Goal: Check status: Check status

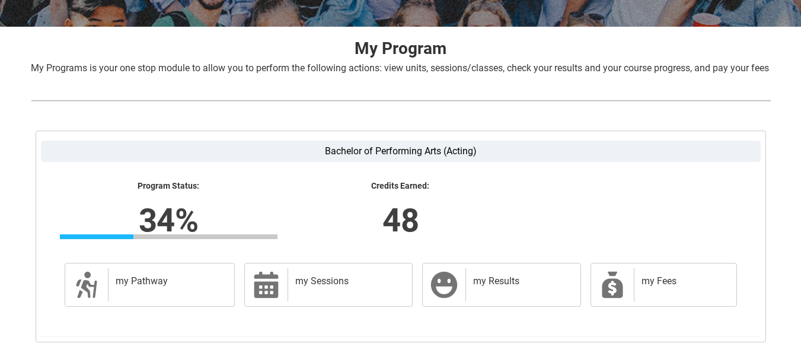
scroll to position [302, 0]
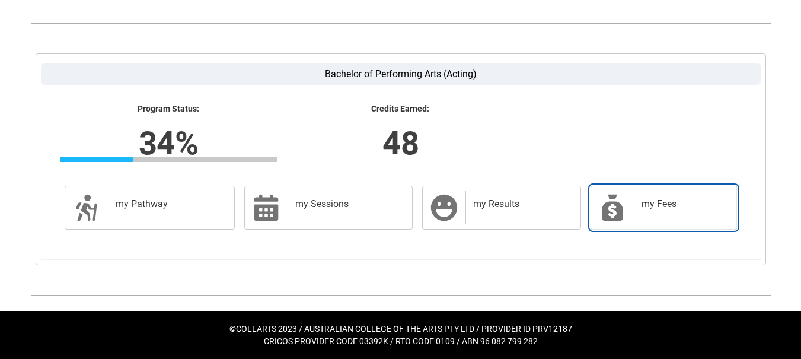
click at [598, 202] on icon at bounding box center [612, 207] width 28 height 28
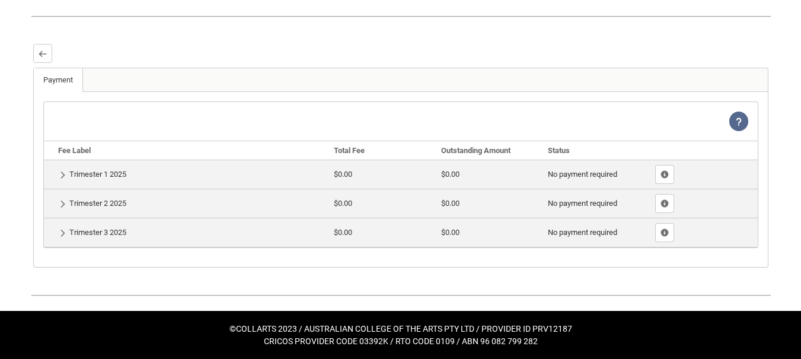
scroll to position [309, 0]
click at [136, 232] on td "Show Details Trimester 3 2025" at bounding box center [187, 232] width 286 height 29
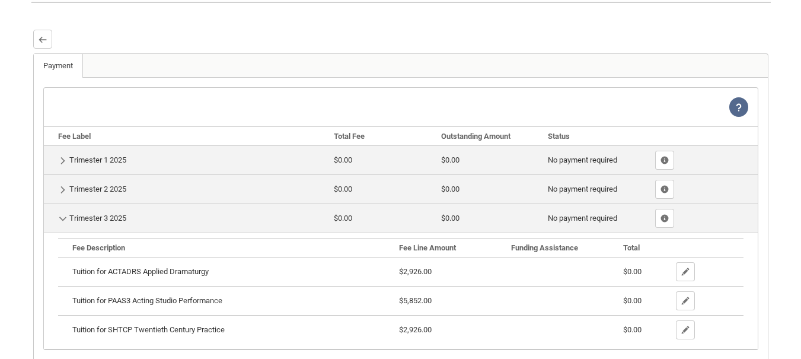
scroll to position [425, 0]
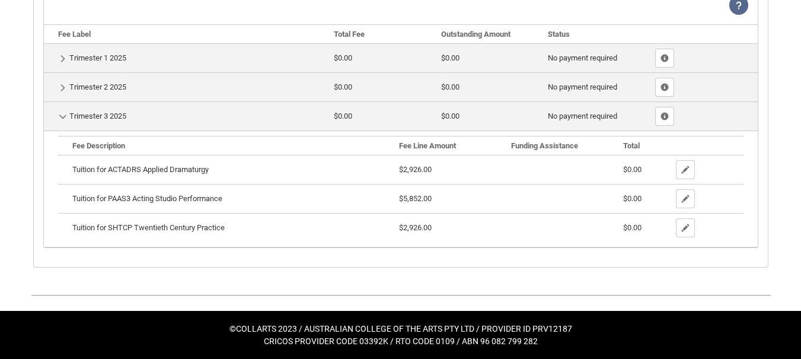
click at [139, 78] on td "Show Details Trimester 2 2025" at bounding box center [187, 86] width 286 height 29
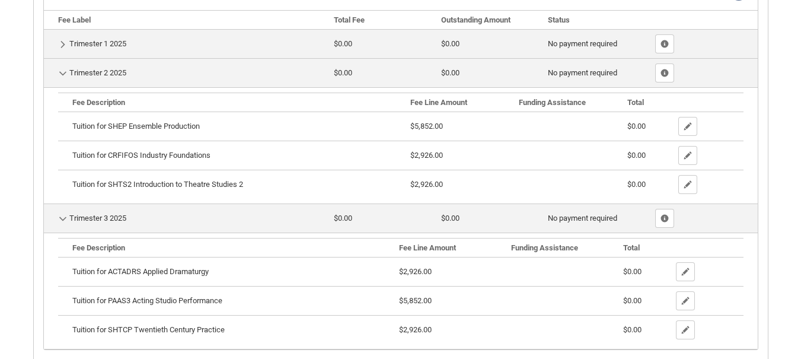
click at [139, 52] on td "Show Details Trimester 1 2025" at bounding box center [187, 43] width 286 height 29
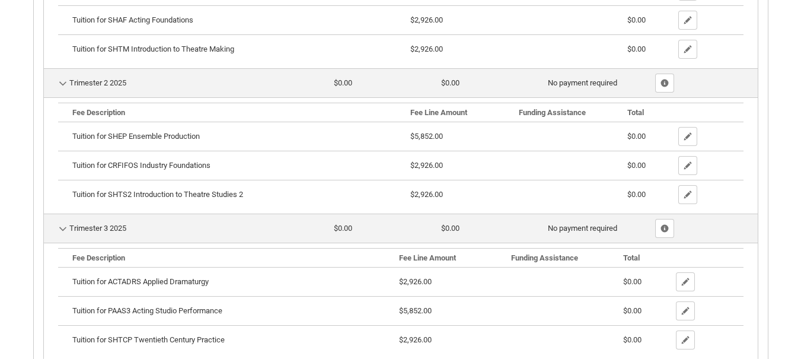
scroll to position [632, 0]
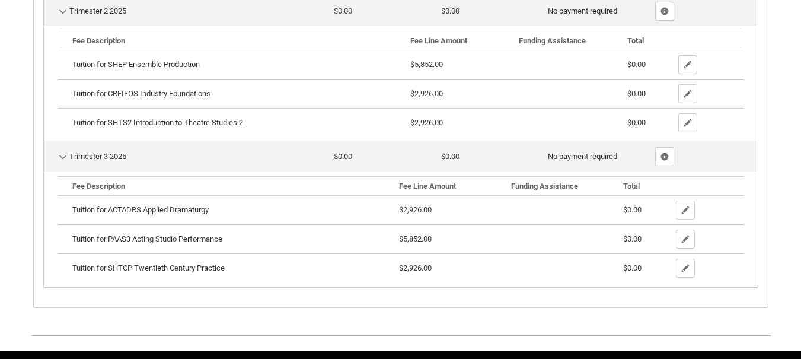
click at [769, 147] on div "Back Payment More Tabs View Help Fee Label Total Fee Outstanding Amount Status …" at bounding box center [400, 6] width 737 height 603
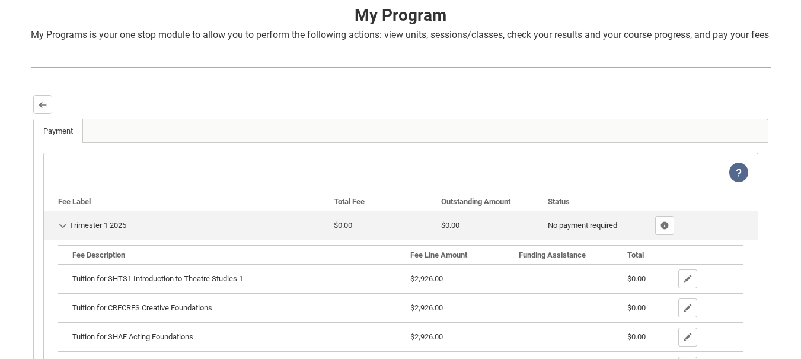
scroll to position [244, 0]
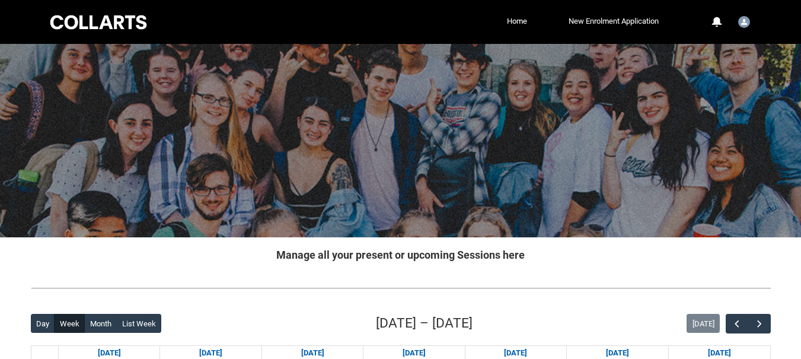
drag, startPoint x: 622, startPoint y: 276, endPoint x: 695, endPoint y: 210, distance: 98.2
click at [622, 276] on div at bounding box center [400, 287] width 759 height 31
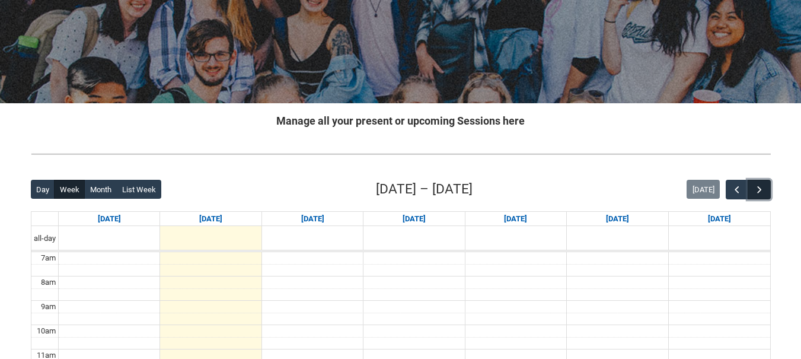
click at [760, 190] on span "button" at bounding box center [759, 190] width 12 height 12
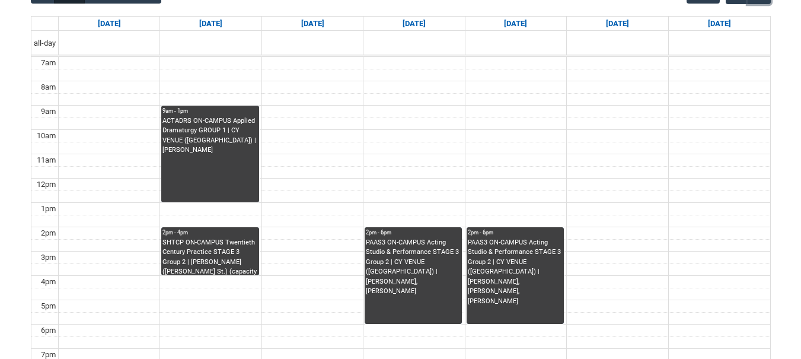
scroll to position [349, 0]
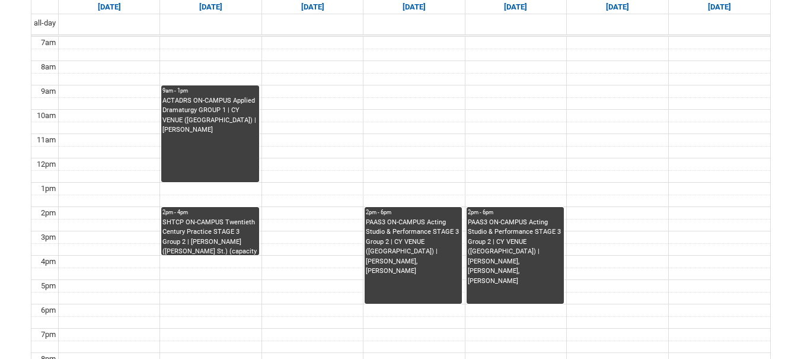
click at [493, 261] on div "PAAS3 ON-CAMPUS Acting Studio & Performance STAGE 3 Group 2 | CY VENUE ([GEOGRA…" at bounding box center [515, 252] width 95 height 69
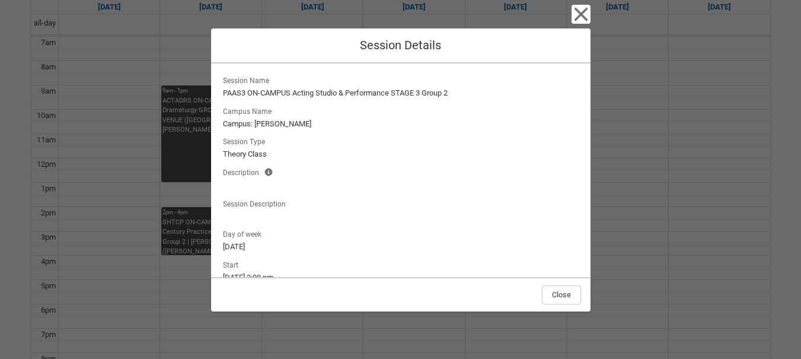
scroll to position [120, 0]
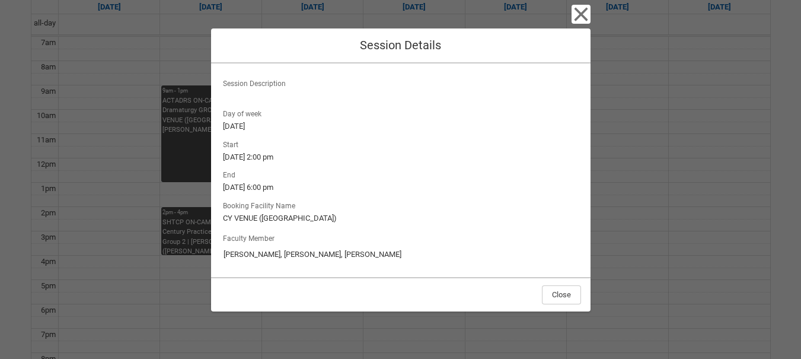
drag, startPoint x: 273, startPoint y: 257, endPoint x: 336, endPoint y: 260, distance: 62.9
click at [336, 260] on input "[PERSON_NAME], [PERSON_NAME], [PERSON_NAME]" at bounding box center [401, 254] width 356 height 19
drag, startPoint x: 376, startPoint y: 253, endPoint x: 341, endPoint y: 255, distance: 34.4
click at [341, 255] on input "[PERSON_NAME], [PERSON_NAME], [PERSON_NAME]" at bounding box center [401, 254] width 356 height 19
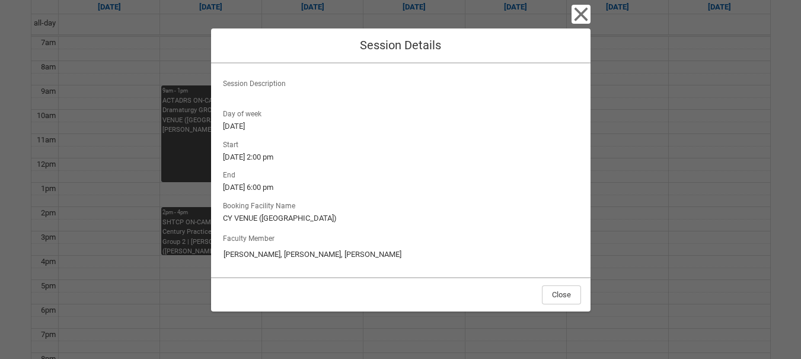
drag, startPoint x: 336, startPoint y: 254, endPoint x: 383, endPoint y: 261, distance: 47.3
click at [383, 261] on input "[PERSON_NAME], [PERSON_NAME], [PERSON_NAME]" at bounding box center [401, 254] width 356 height 19
click at [394, 203] on lightning-output-field "Booking Facility Name CY VENUE ([GEOGRAPHIC_DATA])" at bounding box center [400, 211] width 360 height 26
click at [580, 19] on icon "button" at bounding box center [580, 14] width 19 height 19
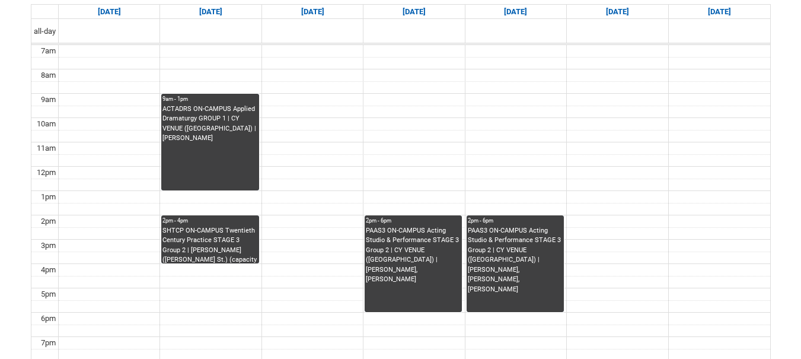
scroll to position [341, 0]
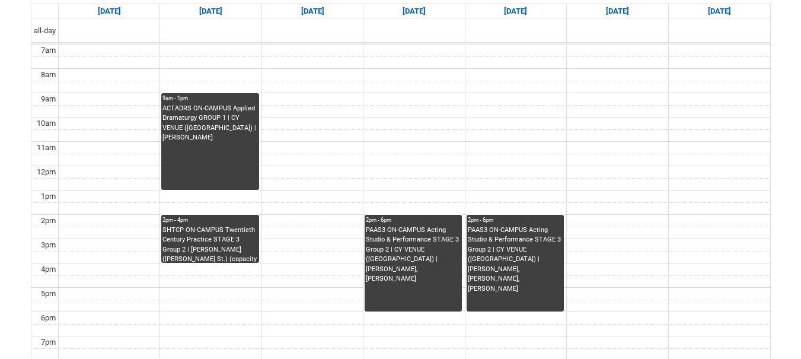
click at [230, 235] on div "SHTCP ON-CAMPUS Twentieth Century Practice STAGE 3 Group 2 | [PERSON_NAME] ([PE…" at bounding box center [209, 243] width 95 height 37
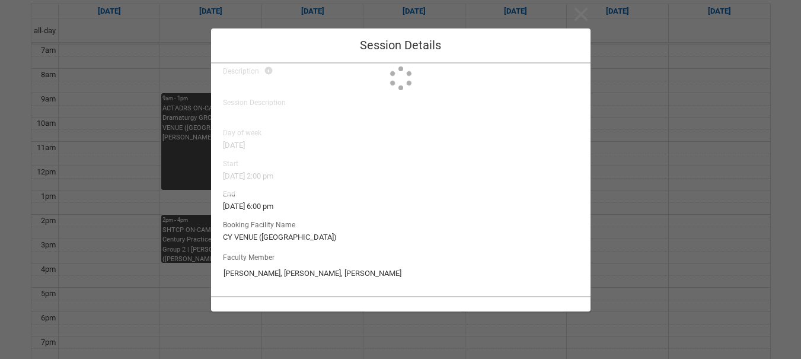
type input "[PERSON_NAME]"
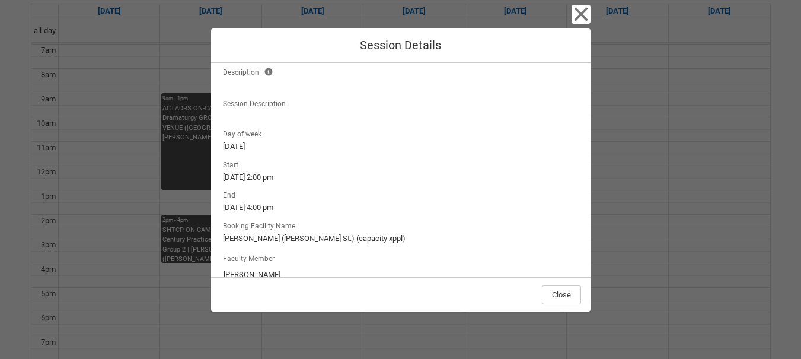
scroll to position [120, 0]
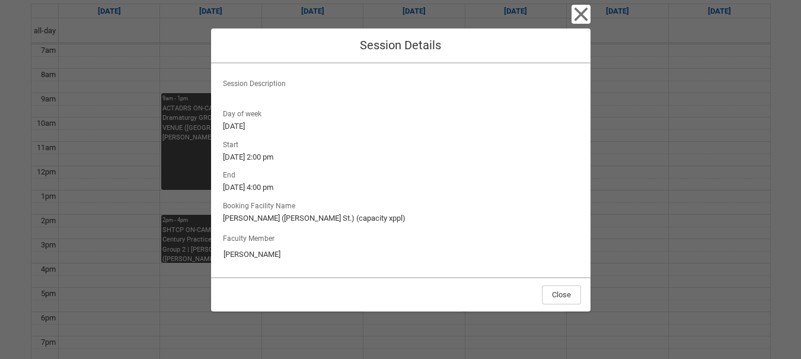
click at [223, 254] on input "[PERSON_NAME]" at bounding box center [401, 254] width 356 height 19
